Goal: Task Accomplishment & Management: Use online tool/utility

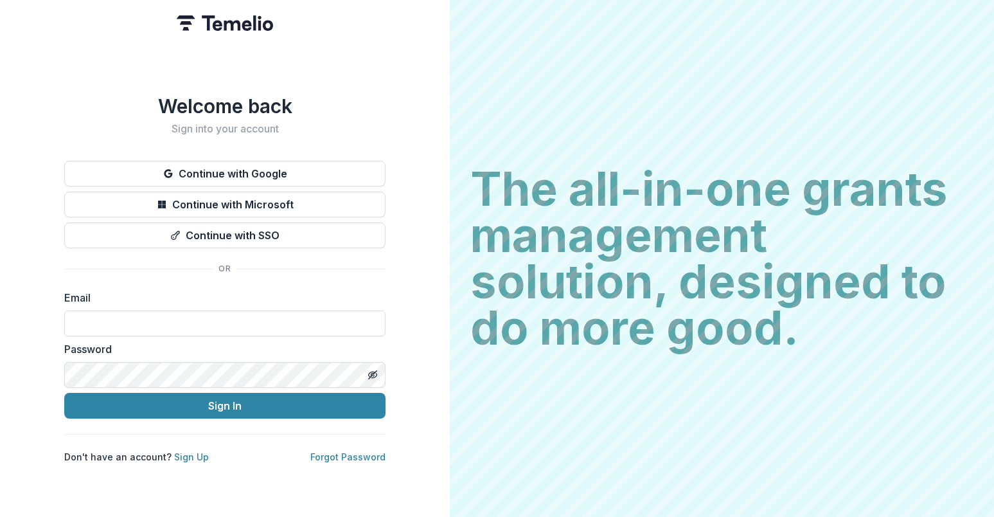
type input "**********"
click at [225, 400] on button "Sign In" at bounding box center [224, 406] width 321 height 26
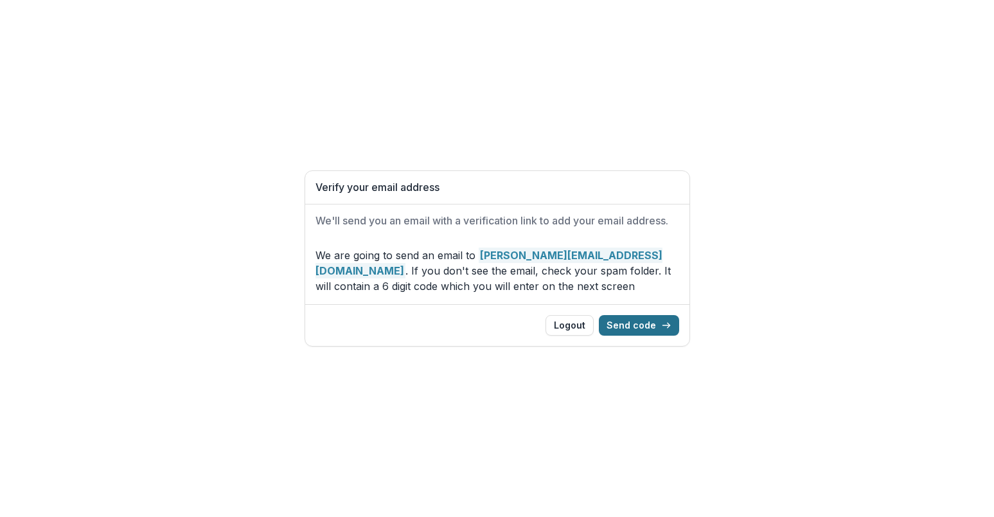
click at [647, 322] on button "Send code" at bounding box center [639, 325] width 80 height 21
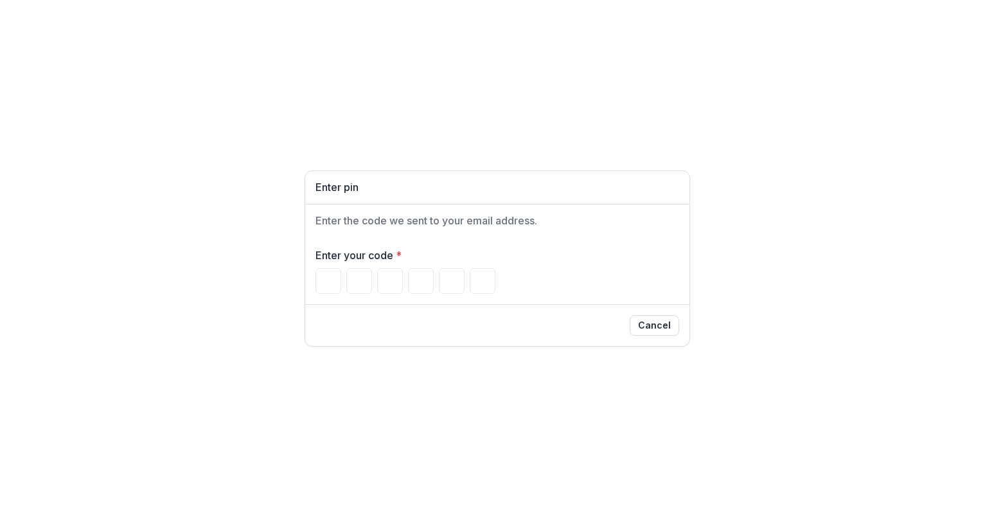
type input "*"
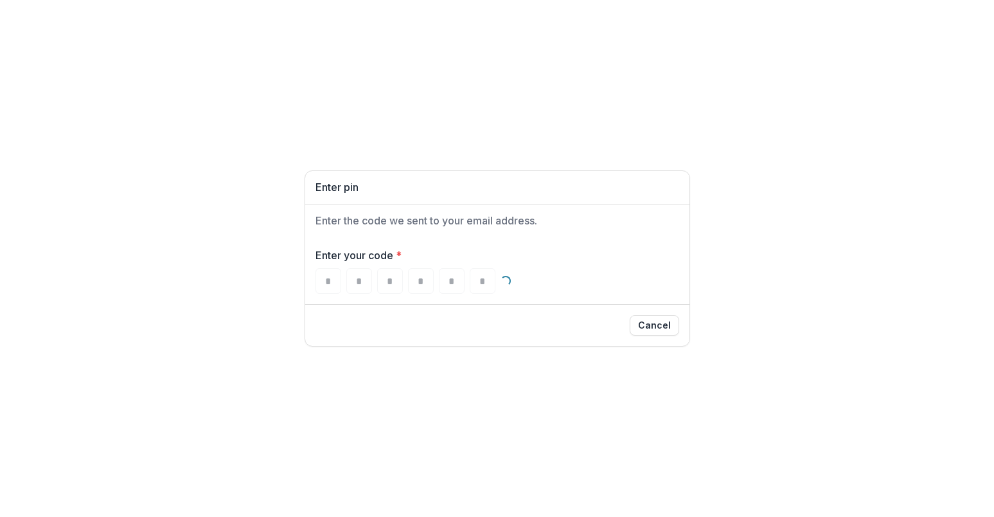
type input "*"
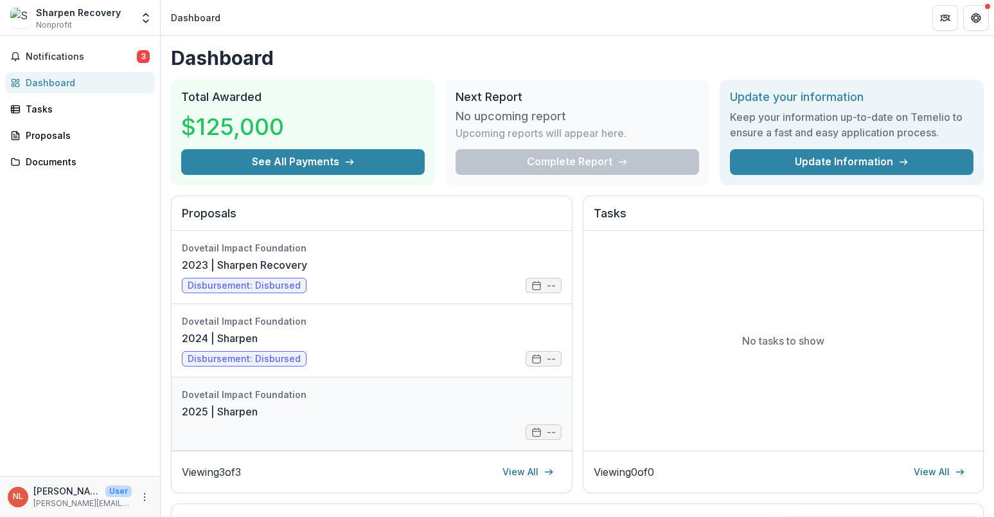
click at [238, 404] on link "2025 | Sharpen" at bounding box center [220, 411] width 76 height 15
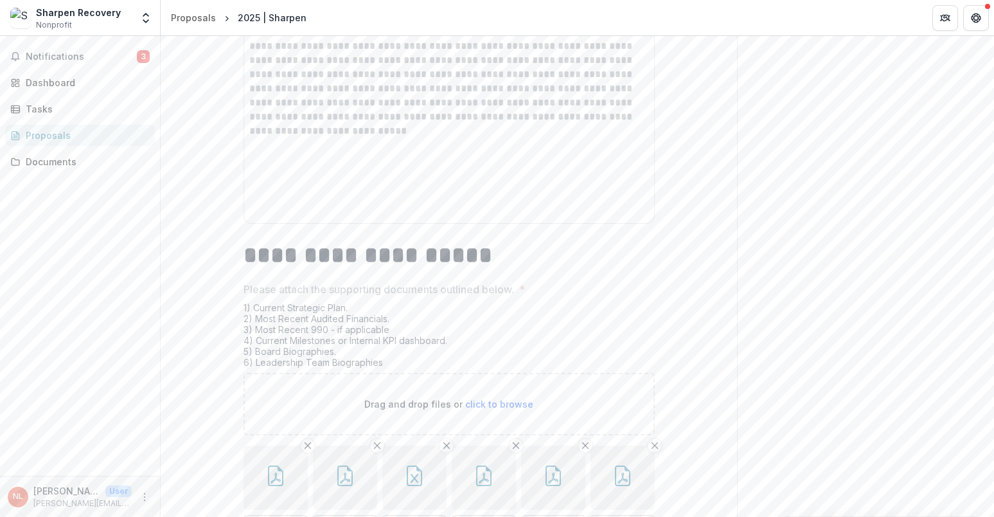
scroll to position [10148, 0]
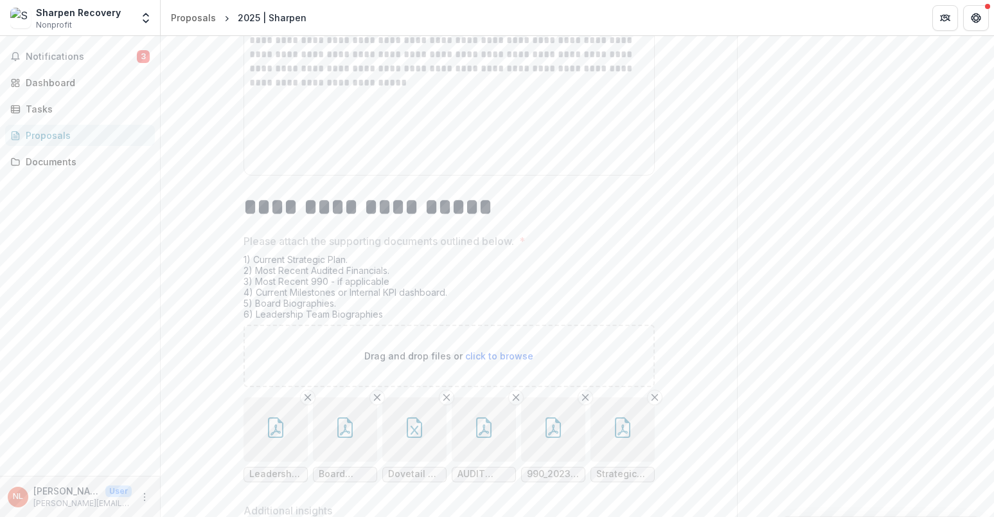
click at [409, 445] on button "button" at bounding box center [414, 429] width 64 height 64
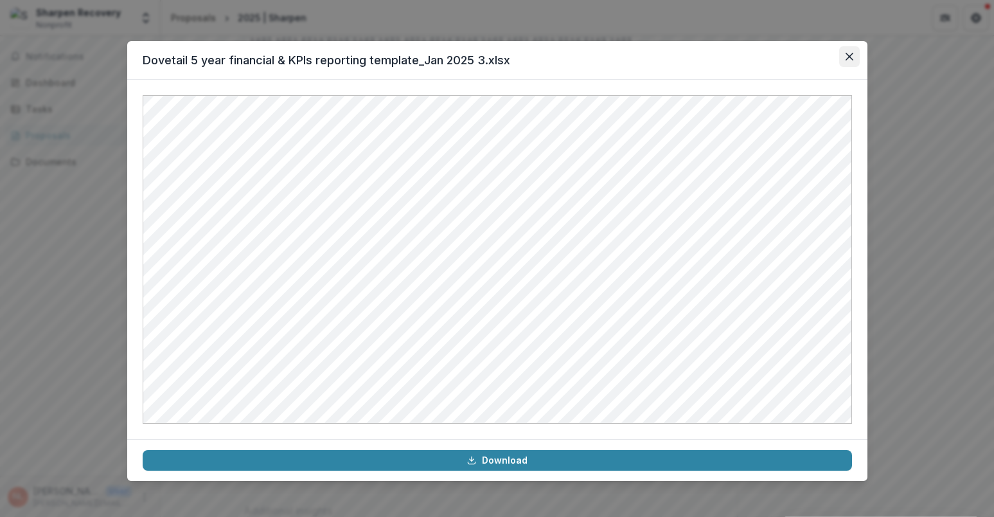
click at [847, 59] on icon "Close" at bounding box center [849, 57] width 8 height 8
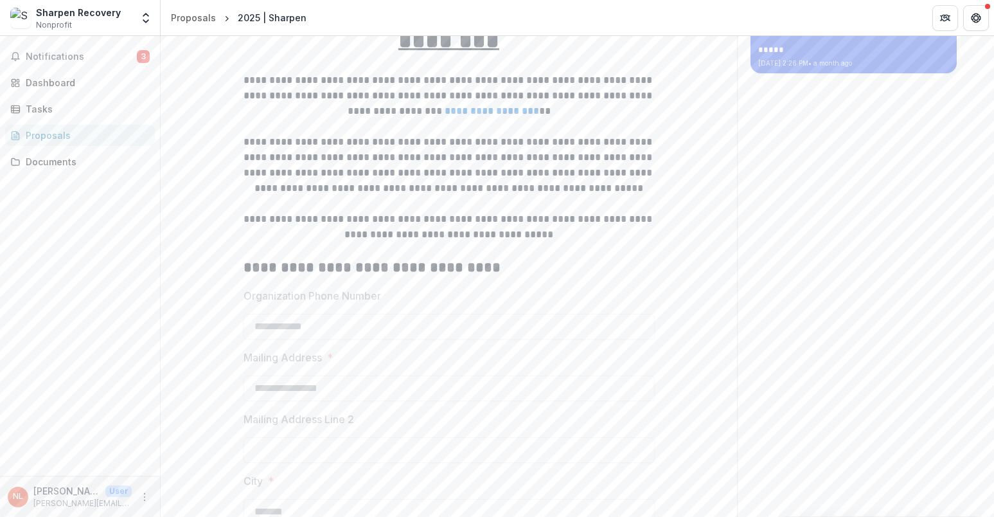
scroll to position [0, 0]
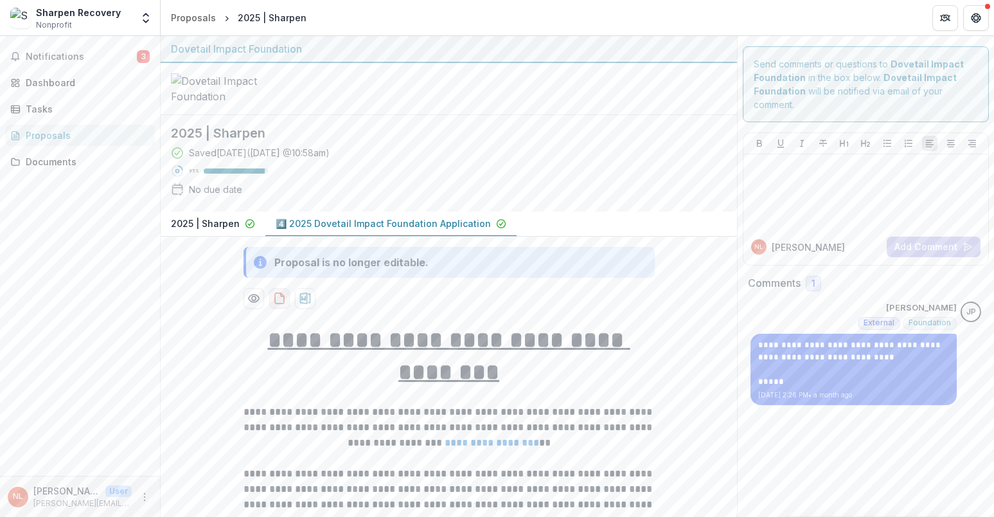
click at [283, 304] on icon "download-proposal" at bounding box center [279, 298] width 13 height 13
